Goal: Task Accomplishment & Management: Use online tool/utility

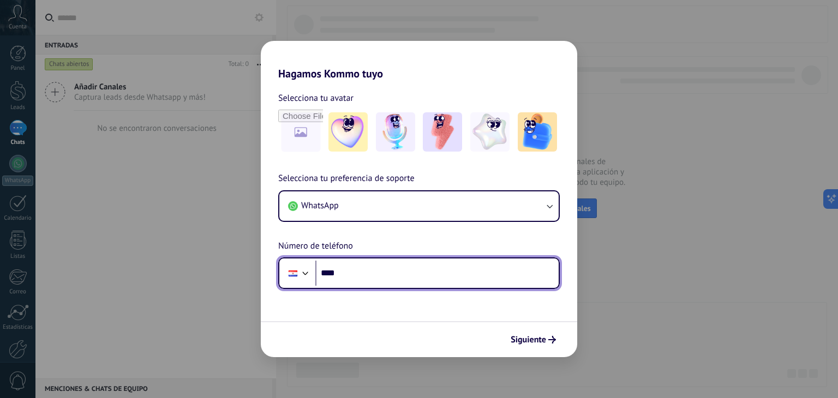
click at [360, 273] on input "****" at bounding box center [436, 273] width 243 height 25
type input "**********"
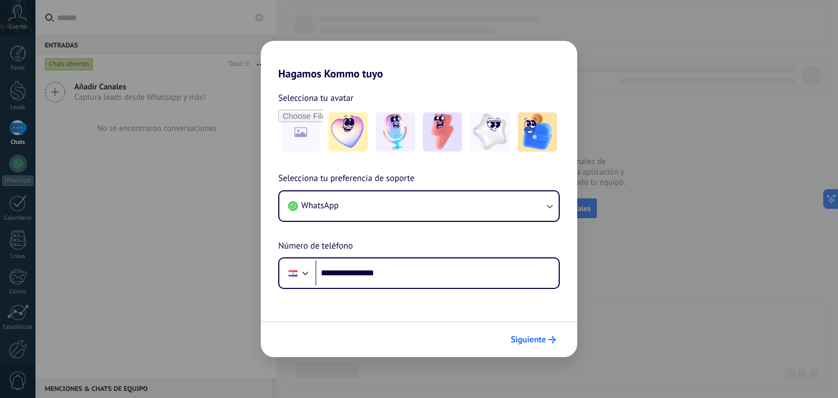
click at [529, 338] on span "Siguiente" at bounding box center [528, 340] width 35 height 8
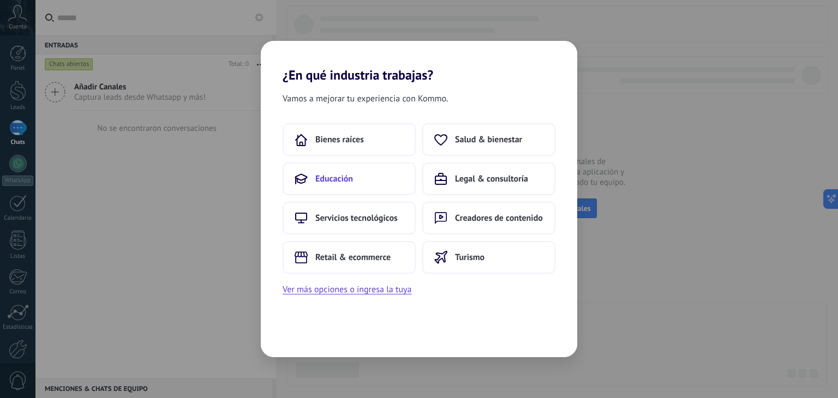
click at [336, 180] on span "Educación" at bounding box center [334, 179] width 38 height 11
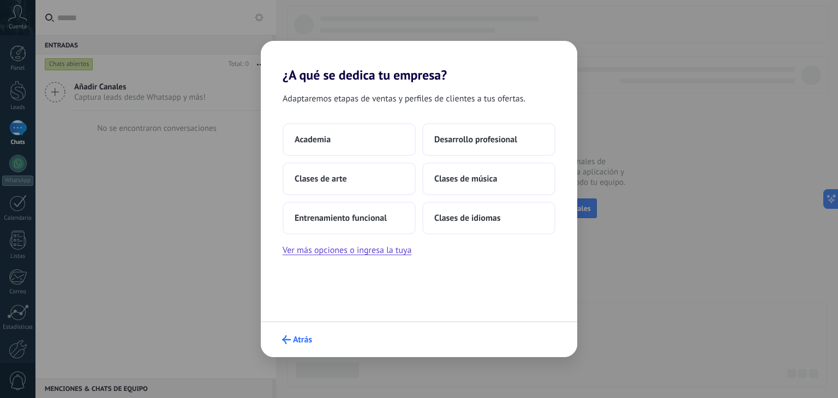
click at [297, 336] on span "Atrás" at bounding box center [302, 340] width 19 height 8
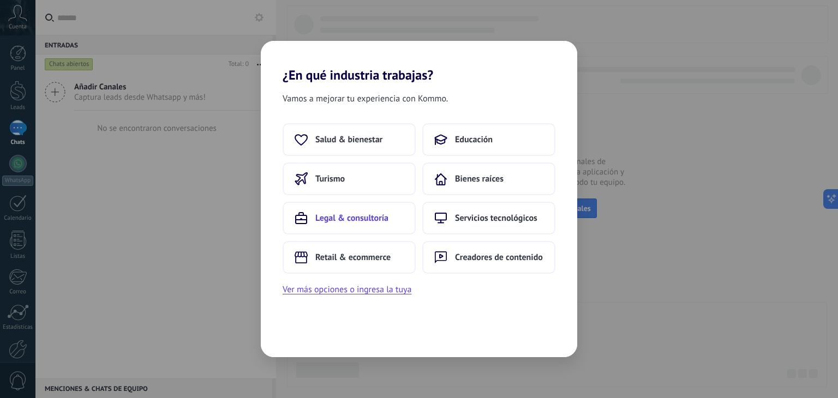
click at [357, 219] on span "Legal & consultoría" at bounding box center [351, 218] width 73 height 11
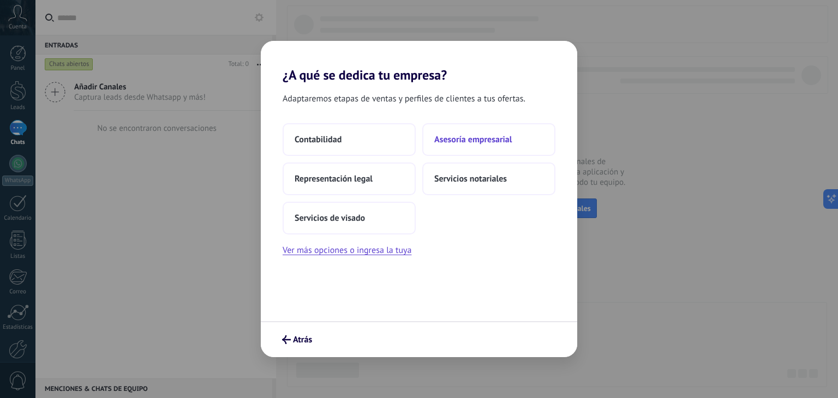
click at [461, 142] on span "Asesoría empresarial" at bounding box center [473, 139] width 78 height 11
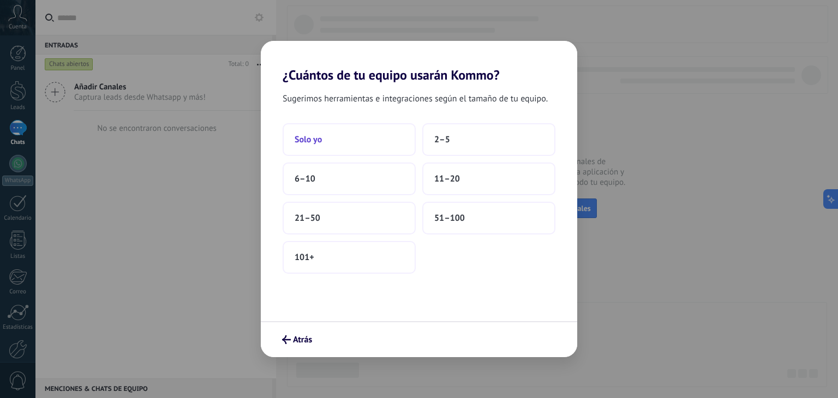
click at [336, 140] on button "Solo yo" at bounding box center [349, 139] width 133 height 33
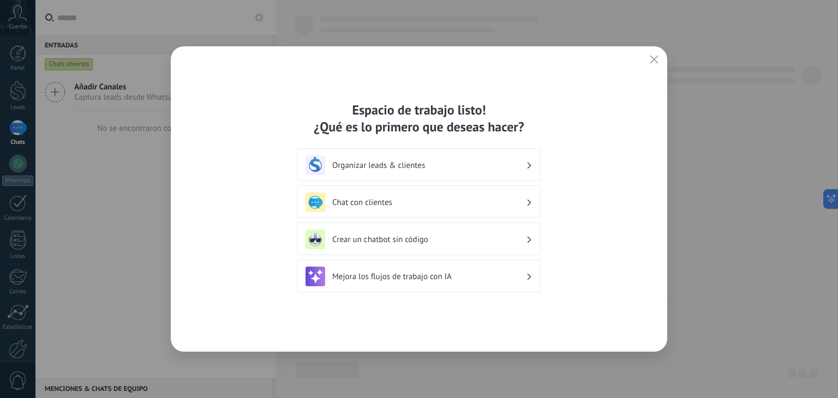
click at [486, 164] on h3 "Organizar leads & clientes" at bounding box center [429, 165] width 194 height 10
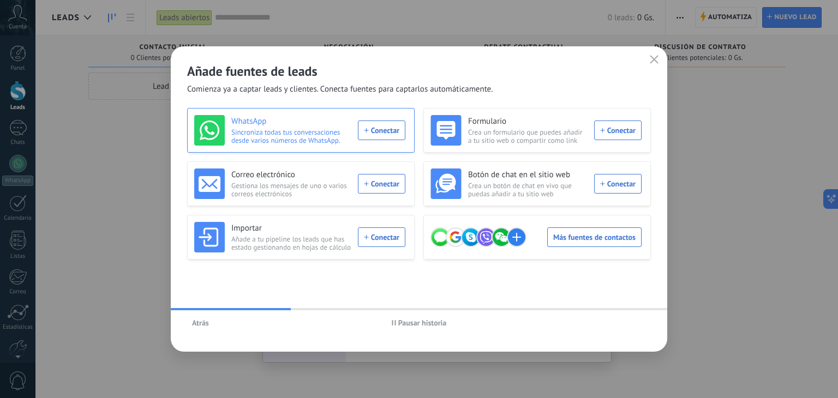
click at [382, 131] on div "WhatsApp Sincroniza todas tus conversaciones desde varios números de WhatsApp. …" at bounding box center [299, 130] width 211 height 31
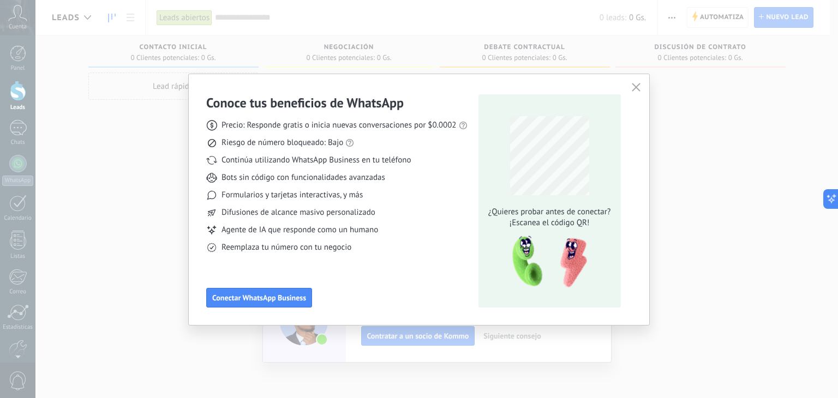
click at [634, 88] on icon "button" at bounding box center [636, 87] width 9 height 9
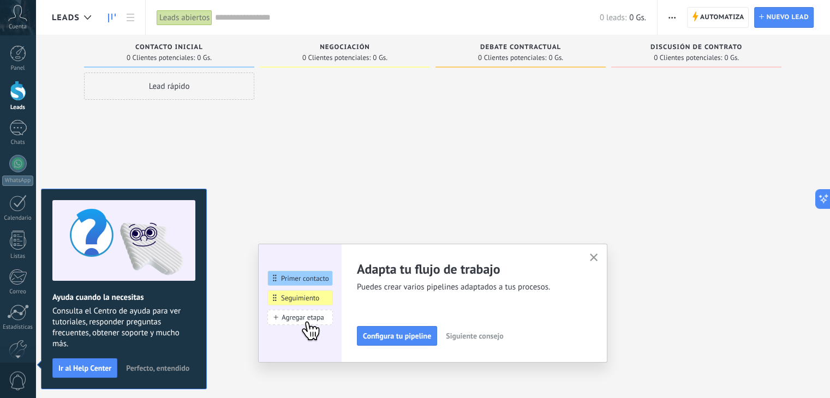
click at [160, 362] on button "Perfecto, entendido" at bounding box center [157, 368] width 73 height 16
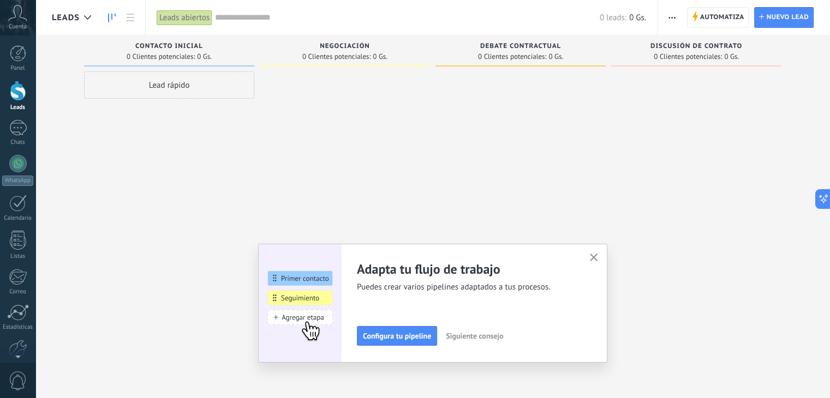
scroll to position [19, 0]
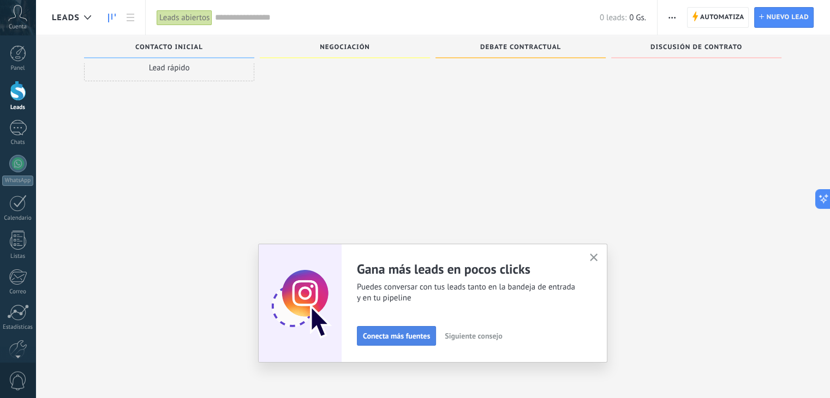
click at [388, 335] on span "Conecta más fuentes" at bounding box center [396, 336] width 67 height 8
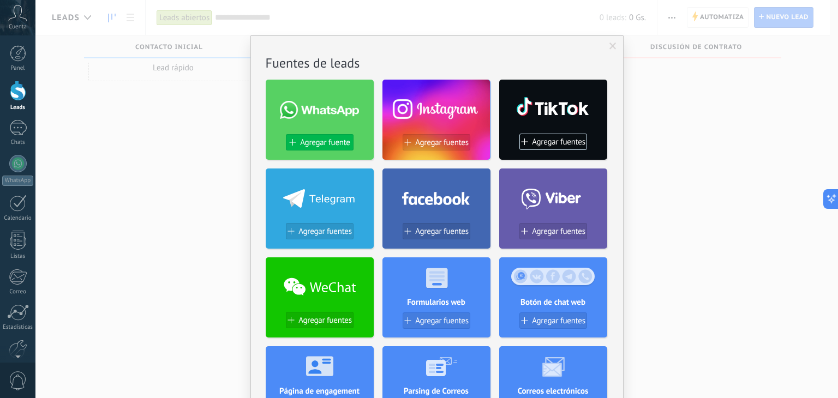
click at [325, 145] on span "Agregar fuente" at bounding box center [325, 142] width 50 height 9
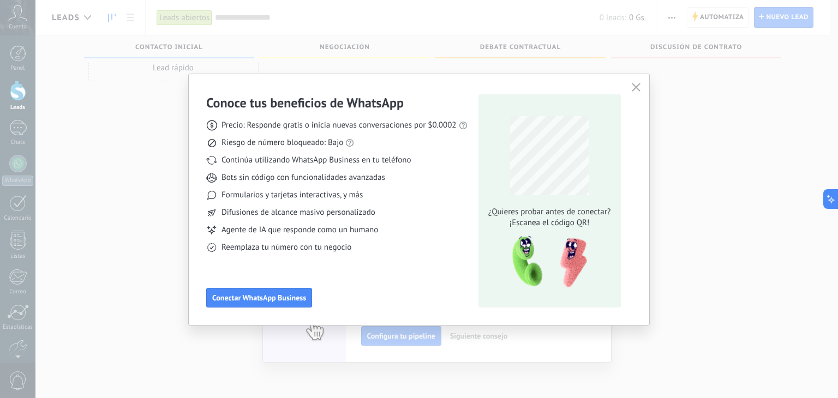
click at [634, 84] on icon "button" at bounding box center [636, 87] width 9 height 9
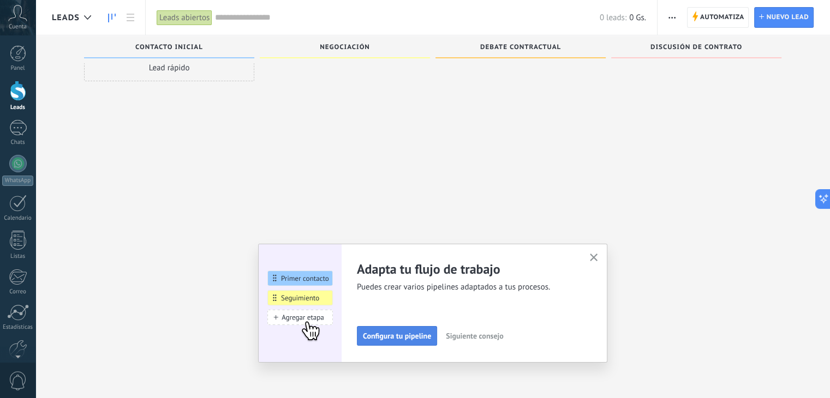
click at [395, 337] on span "Configura tu pipeline" at bounding box center [397, 336] width 68 height 8
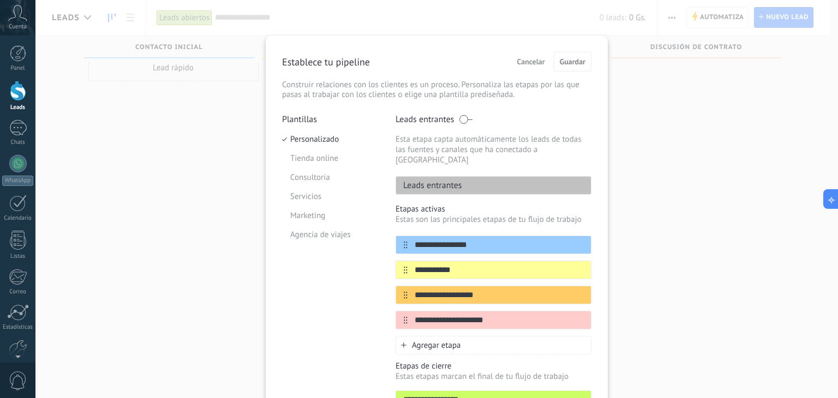
click at [687, 108] on div "**********" at bounding box center [436, 199] width 803 height 398
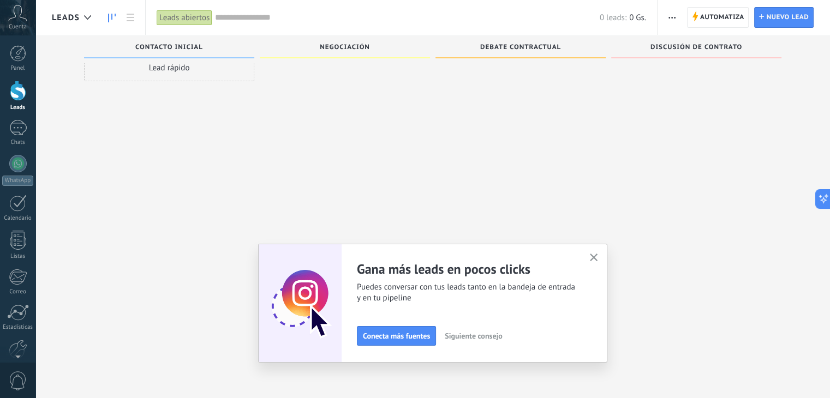
click at [598, 258] on icon "button" at bounding box center [594, 258] width 8 height 8
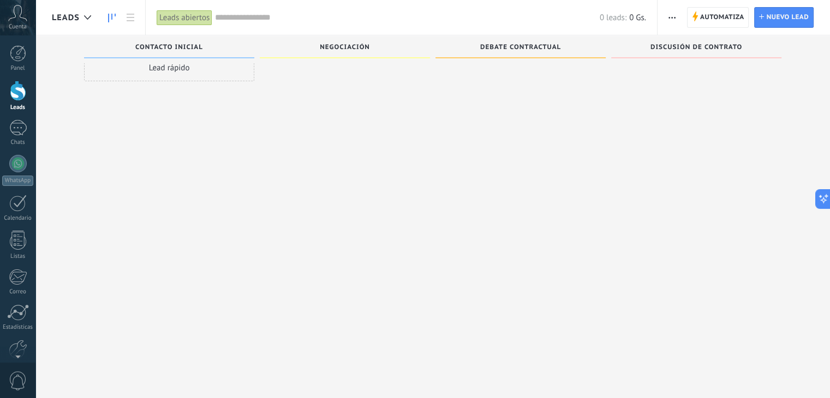
click at [19, 91] on div at bounding box center [18, 91] width 16 height 20
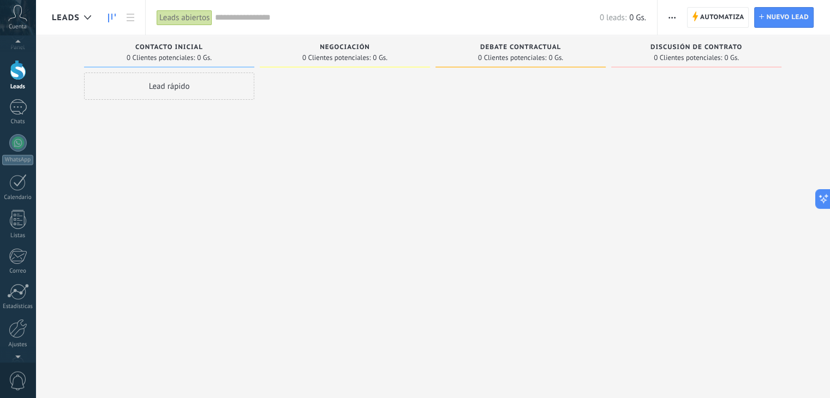
scroll to position [40, 0]
click at [17, 308] on div at bounding box center [18, 309] width 19 height 19
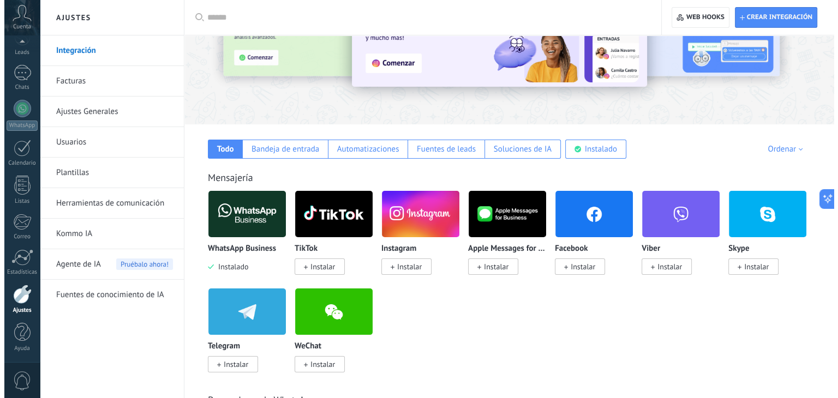
scroll to position [109, 0]
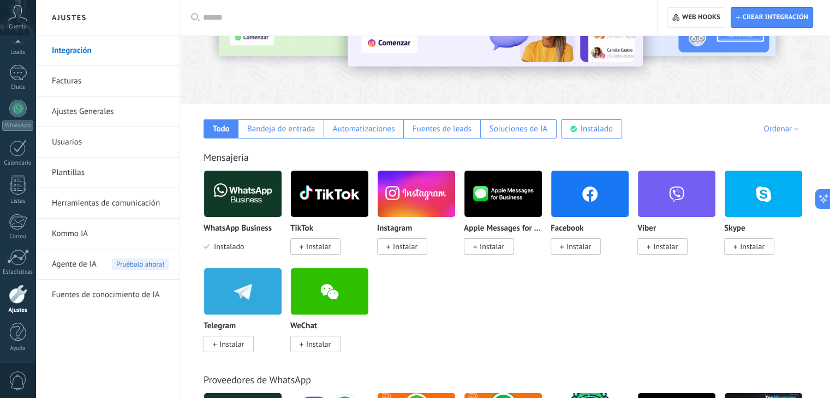
click at [402, 249] on span "Instalar" at bounding box center [405, 247] width 25 height 10
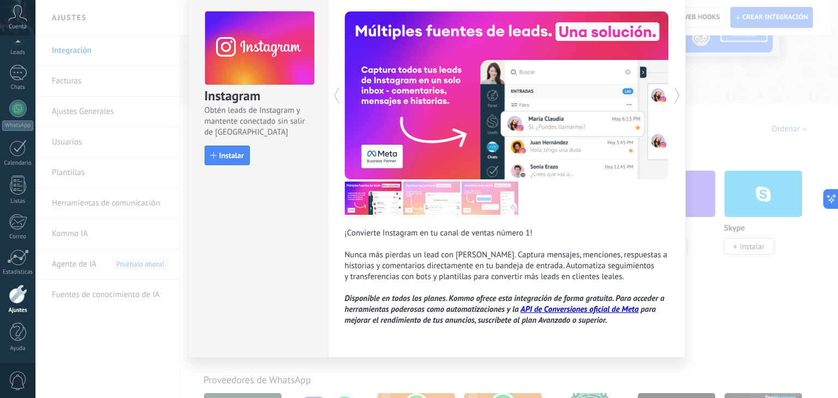
scroll to position [0, 0]
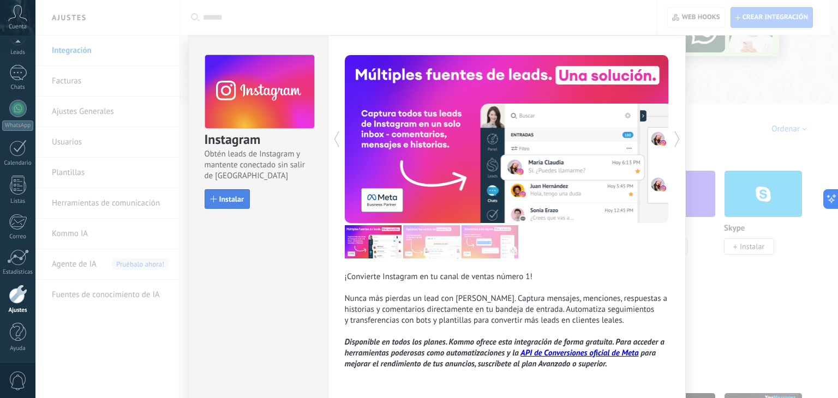
click at [229, 201] on span "Instalar" at bounding box center [231, 199] width 25 height 8
